Goal: Task Accomplishment & Management: Use online tool/utility

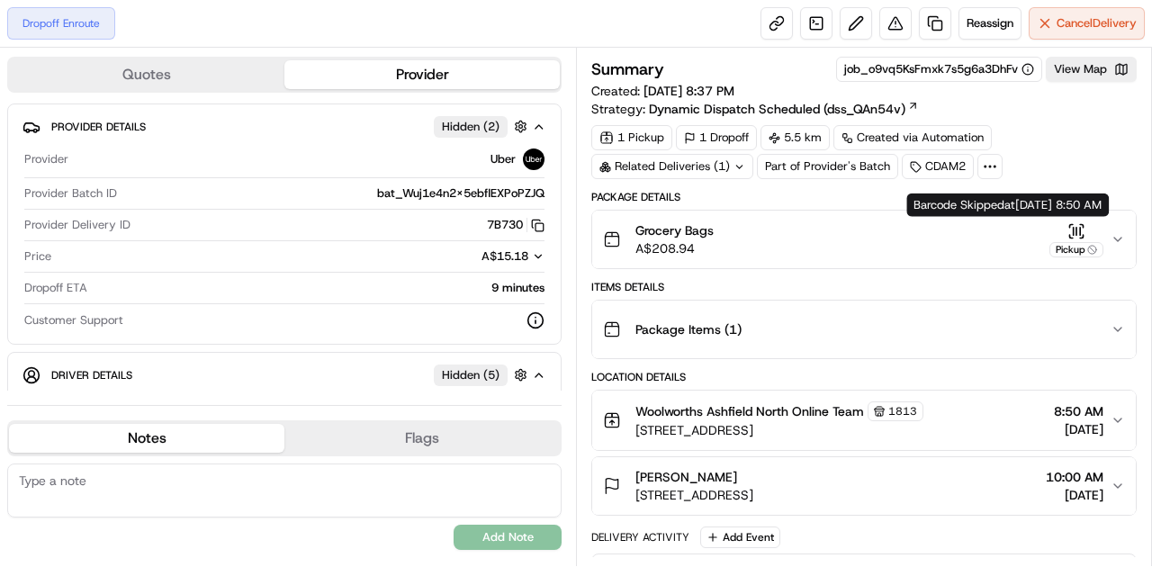
click at [1073, 235] on icon "button" at bounding box center [1076, 231] width 18 height 18
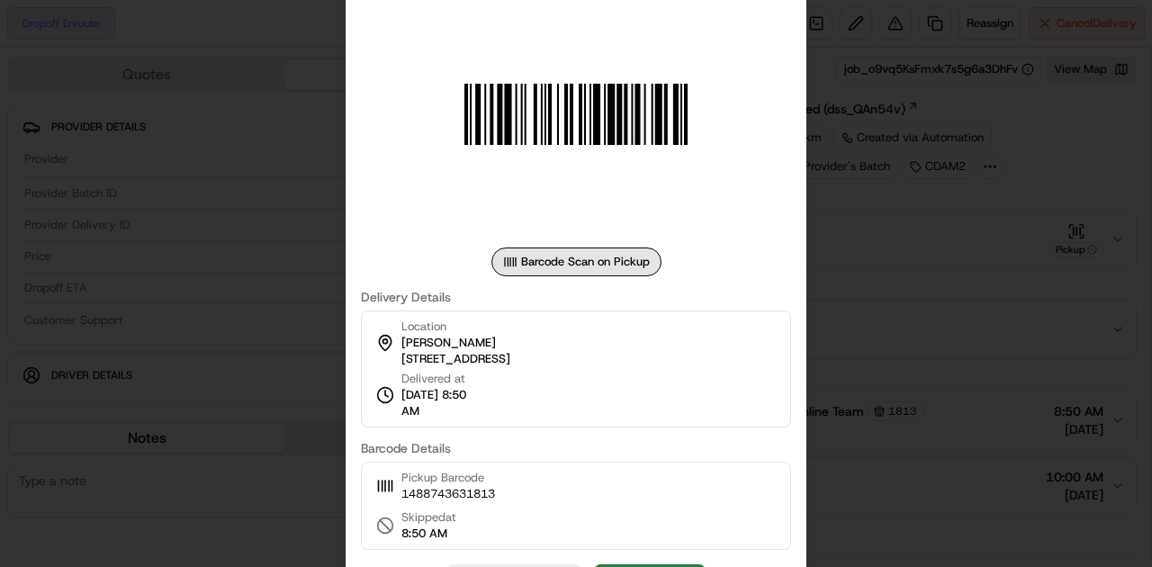
click at [875, 364] on div at bounding box center [576, 283] width 1152 height 567
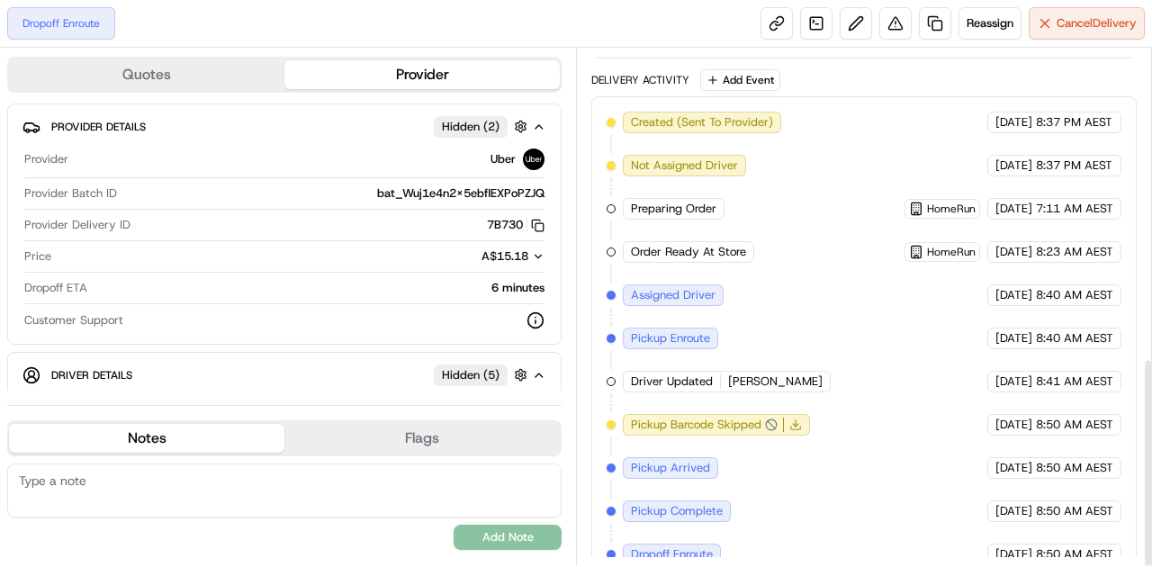
scroll to position [761, 0]
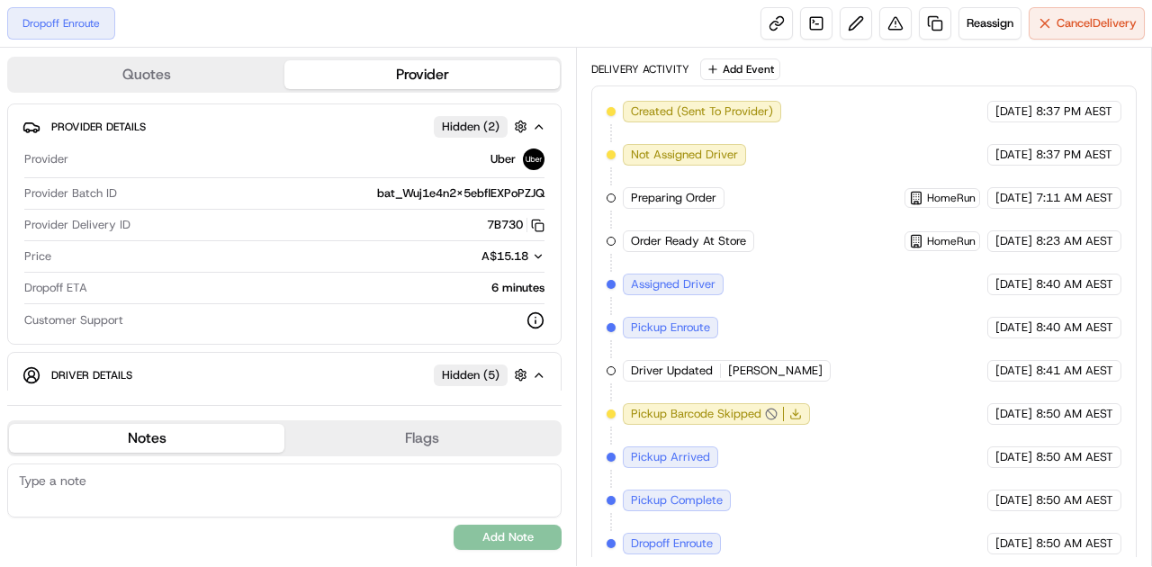
click at [745, 365] on span "[PERSON_NAME]" at bounding box center [775, 371] width 94 height 16
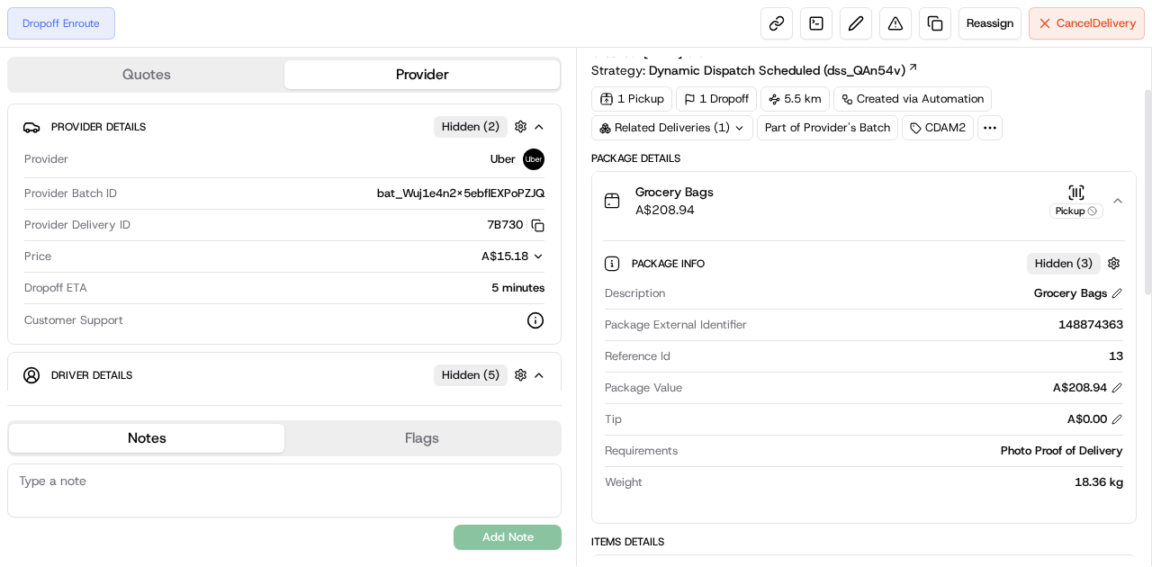
scroll to position [0, 0]
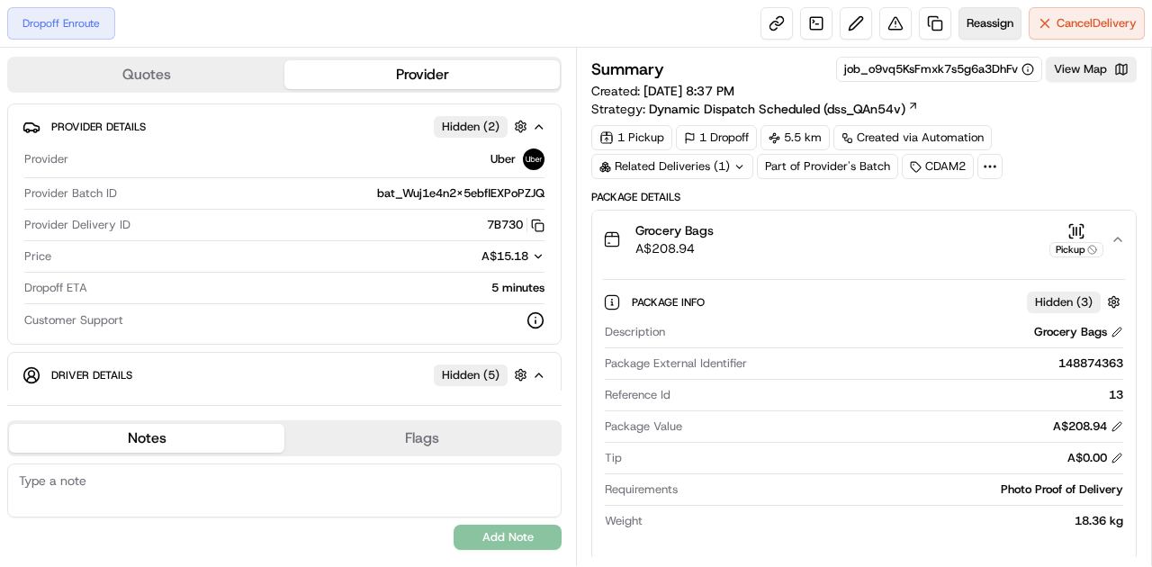
click at [994, 32] on button "Reassign" at bounding box center [989, 23] width 63 height 32
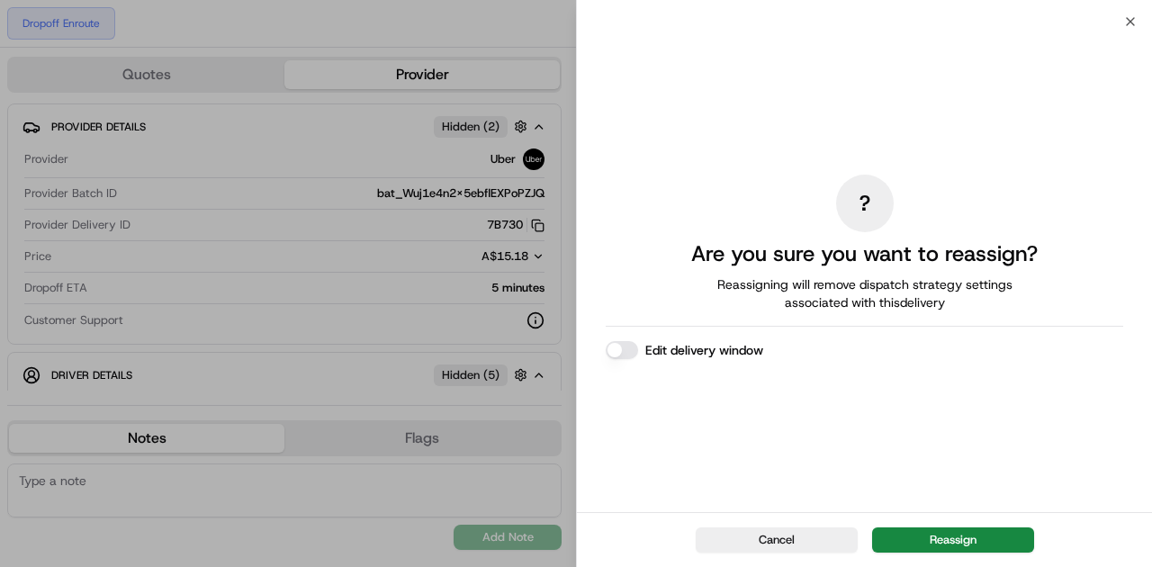
click at [938, 538] on button "Reassign" at bounding box center [953, 539] width 162 height 25
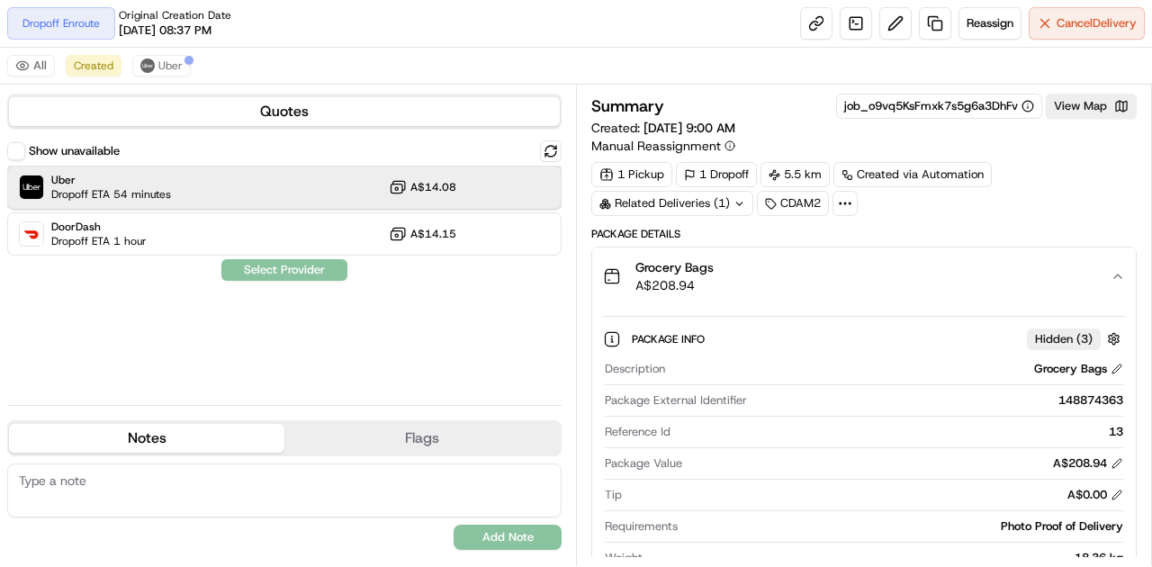
click at [136, 198] on span "Dropoff ETA 54 minutes" at bounding box center [111, 194] width 120 height 14
click at [265, 274] on button "Assign Provider" at bounding box center [284, 270] width 128 height 22
